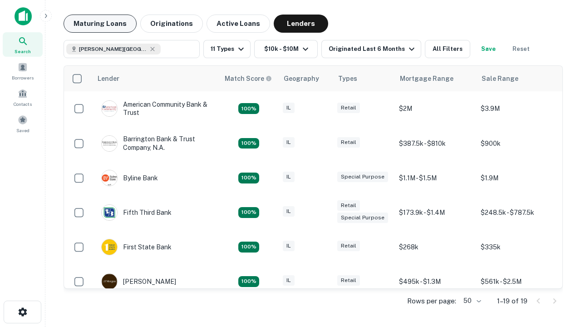
click at [100, 24] on button "Maturing Loans" at bounding box center [100, 24] width 73 height 18
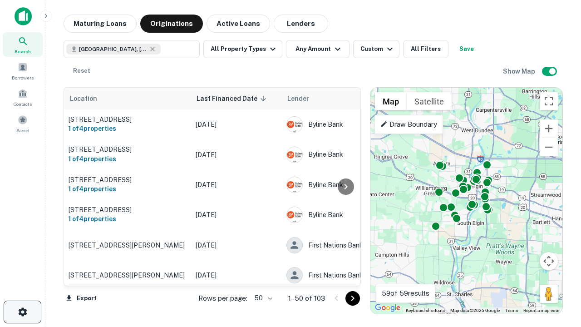
click at [22, 312] on icon "button" at bounding box center [22, 311] width 11 height 11
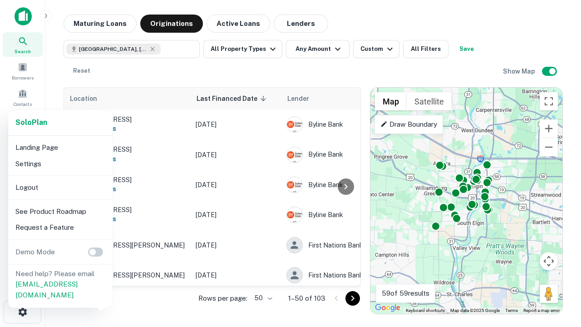
click at [60, 187] on li "Logout" at bounding box center [60, 187] width 97 height 16
